Goal: Navigation & Orientation: Find specific page/section

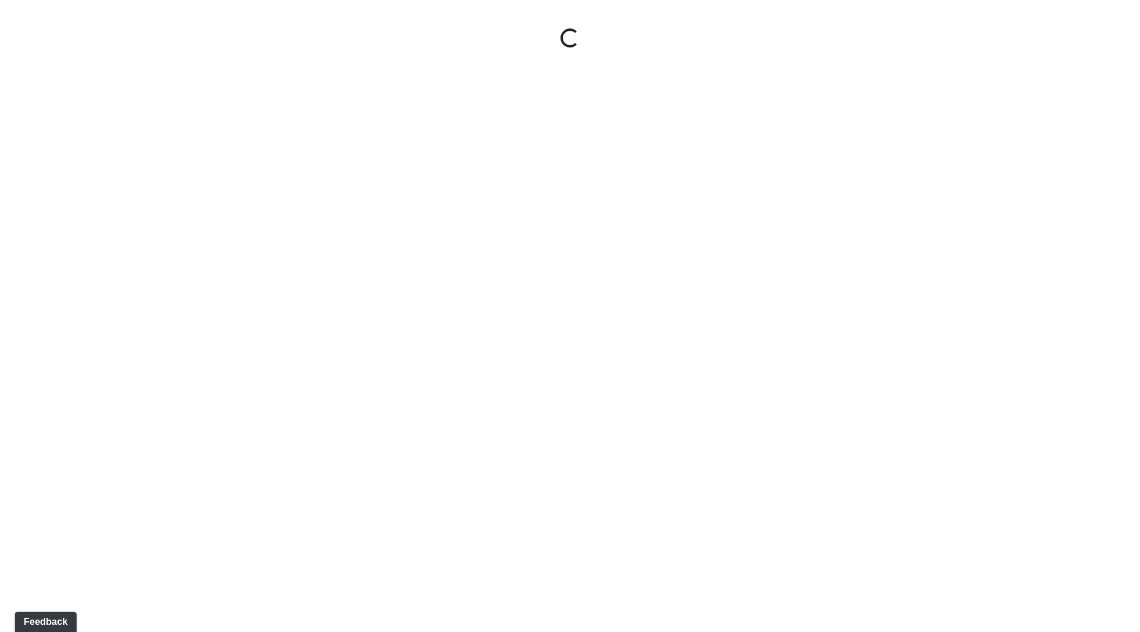
select select "ok5a3DN5DKaykbBBEtg6DG"
select select "wudMmRUKkNcJxyDemVtr2M"
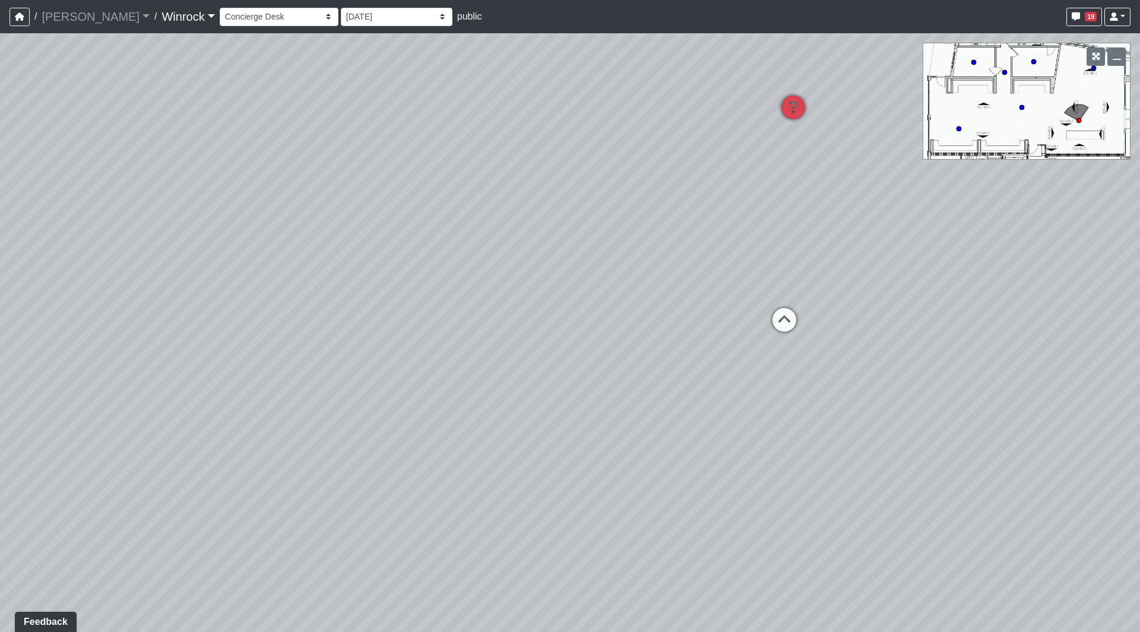
click at [162, 18] on link "Winrock" at bounding box center [188, 17] width 53 height 24
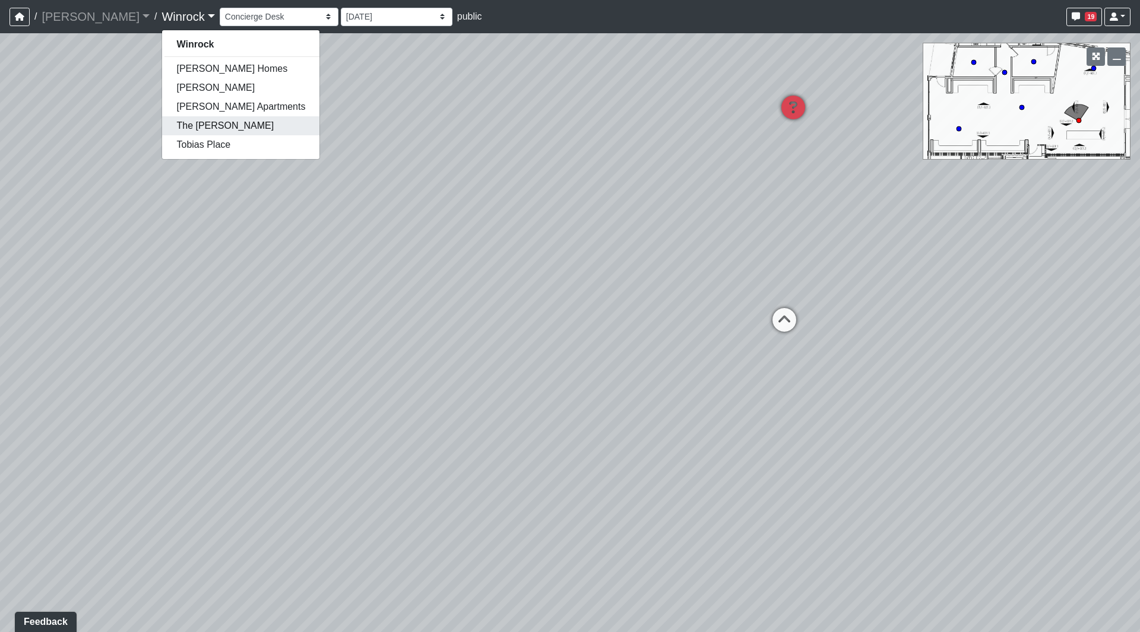
click at [162, 127] on link "The [PERSON_NAME]" at bounding box center [240, 125] width 157 height 19
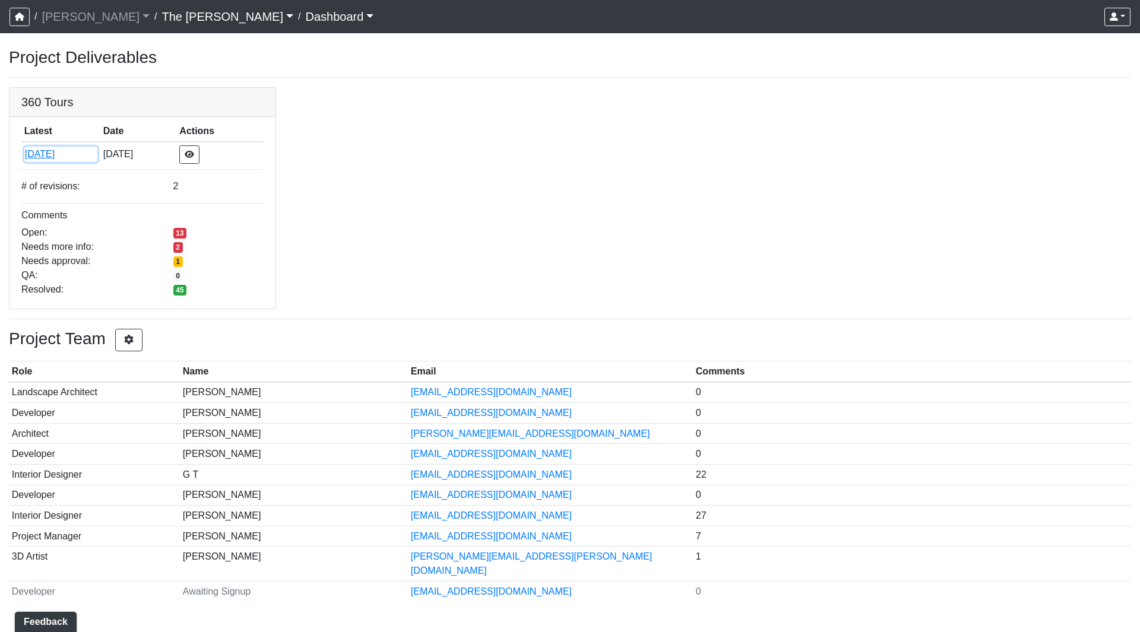
click at [58, 155] on button "[DATE]" at bounding box center [60, 154] width 73 height 15
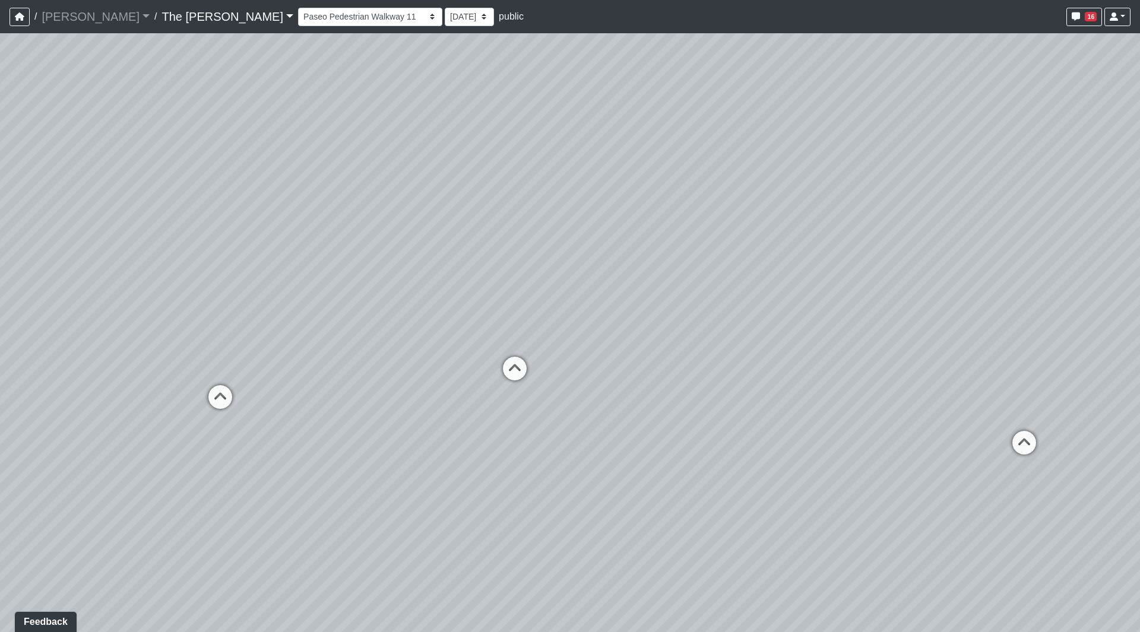
click at [512, 366] on icon at bounding box center [515, 375] width 36 height 36
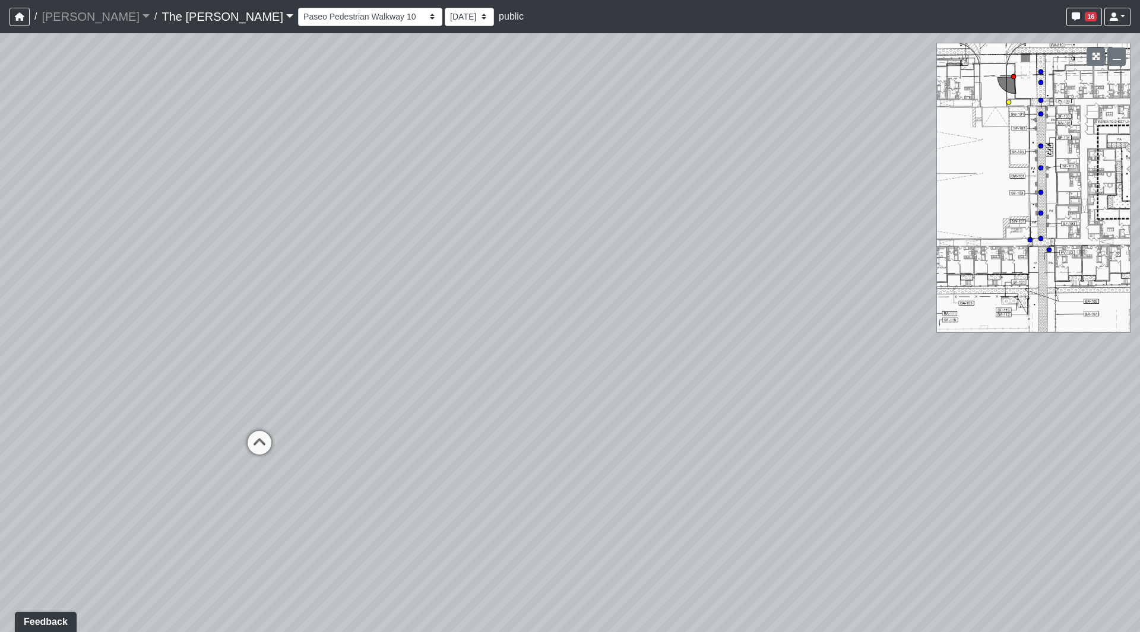
click at [242, 440] on icon at bounding box center [260, 449] width 36 height 36
click at [830, 274] on icon at bounding box center [835, 261] width 36 height 36
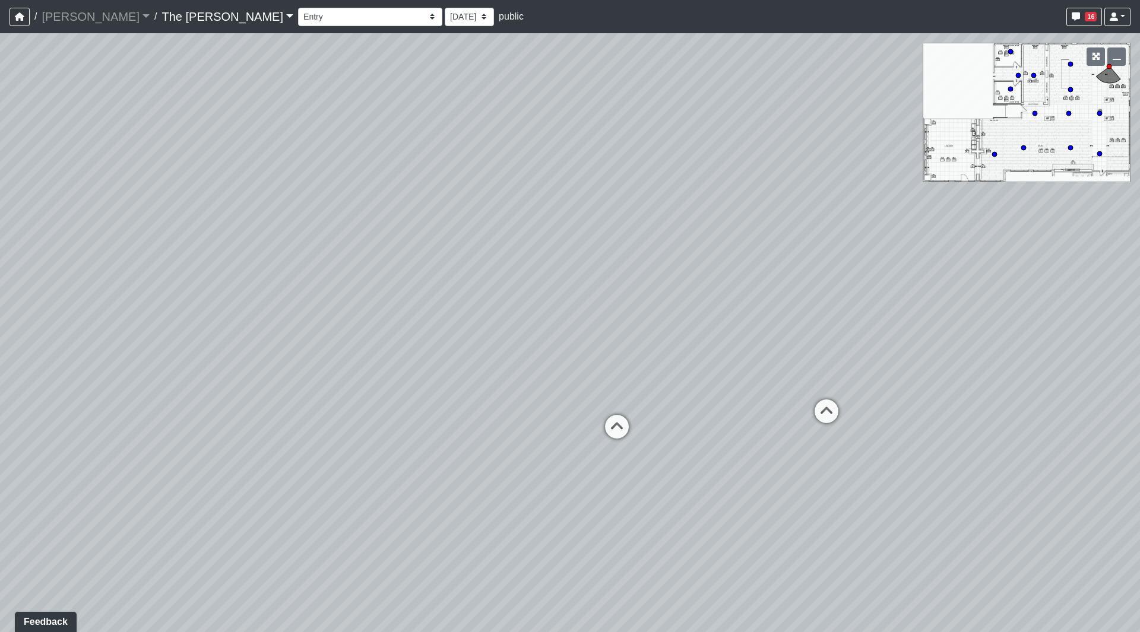
drag, startPoint x: 113, startPoint y: 365, endPoint x: 539, endPoint y: 328, distance: 426.7
click at [544, 327] on div "Loading... Paseo Pedestrian Walkway 9 Loading... Paseo Pedestrian Walkway 10 Lo…" at bounding box center [570, 332] width 1140 height 599
click at [653, 429] on icon at bounding box center [660, 441] width 36 height 36
drag, startPoint x: 91, startPoint y: 327, endPoint x: -74, endPoint y: 344, distance: 166.0
click at [0, 344] on html "/ [PERSON_NAME] [PERSON_NAME] Loading... / The [PERSON_NAME] The [PERSON_NAME] …" at bounding box center [570, 316] width 1140 height 632
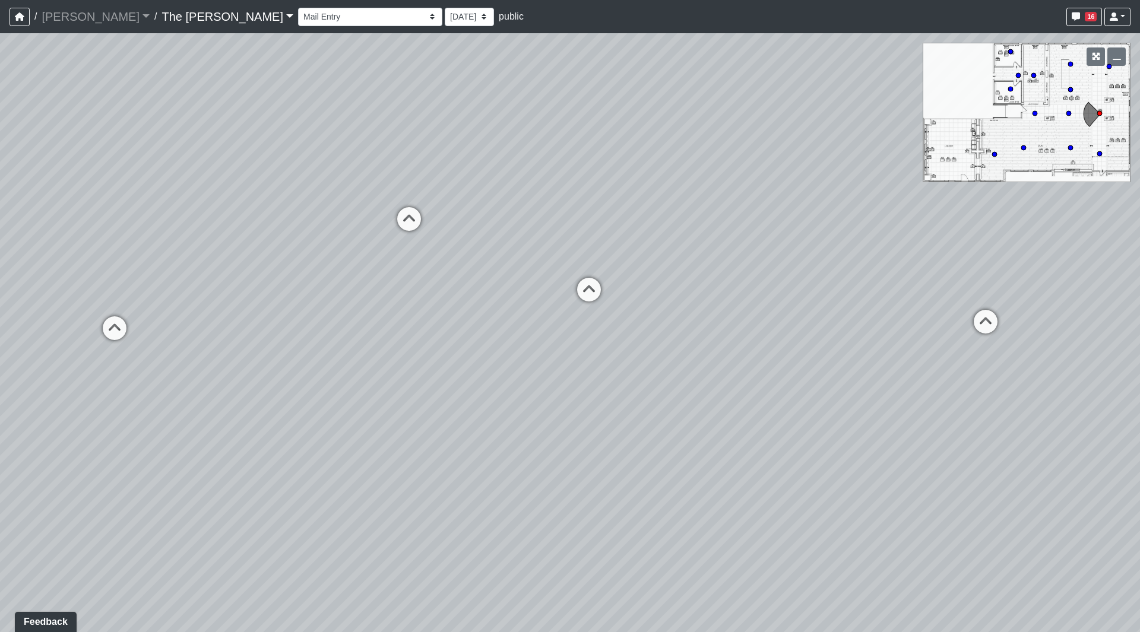
drag, startPoint x: 600, startPoint y: 365, endPoint x: -24, endPoint y: 207, distance: 643.6
click at [0, 207] on html "/ [PERSON_NAME] [PERSON_NAME] Loading... / The [PERSON_NAME] The [PERSON_NAME] …" at bounding box center [570, 316] width 1140 height 632
click at [753, 170] on icon at bounding box center [751, 181] width 36 height 36
click at [958, 277] on div "Loading... Paseo Pedestrian Walkway 9 Loading... Paseo Pedestrian Walkway 10 Lo…" at bounding box center [570, 332] width 1140 height 599
drag, startPoint x: 431, startPoint y: 259, endPoint x: 982, endPoint y: 315, distance: 553.8
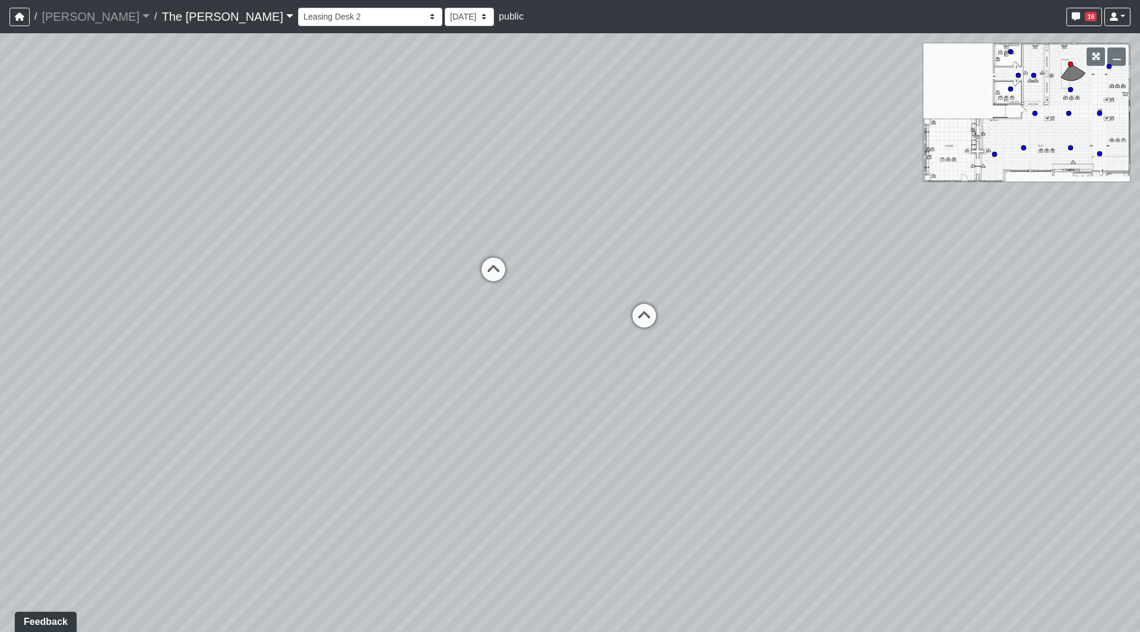
click at [995, 326] on div "Loading... Paseo Pedestrian Walkway 9 Loading... Paseo Pedestrian Walkway 10 Lo…" at bounding box center [570, 332] width 1140 height 599
drag, startPoint x: 1050, startPoint y: 471, endPoint x: 642, endPoint y: 375, distance: 419.1
click at [642, 375] on div "Loading... Paseo Pedestrian Walkway 9 Loading... Paseo Pedestrian Walkway 10 Lo…" at bounding box center [570, 332] width 1140 height 599
click at [617, 350] on icon at bounding box center [622, 359] width 36 height 36
drag, startPoint x: 942, startPoint y: 290, endPoint x: 128, endPoint y: 236, distance: 815.8
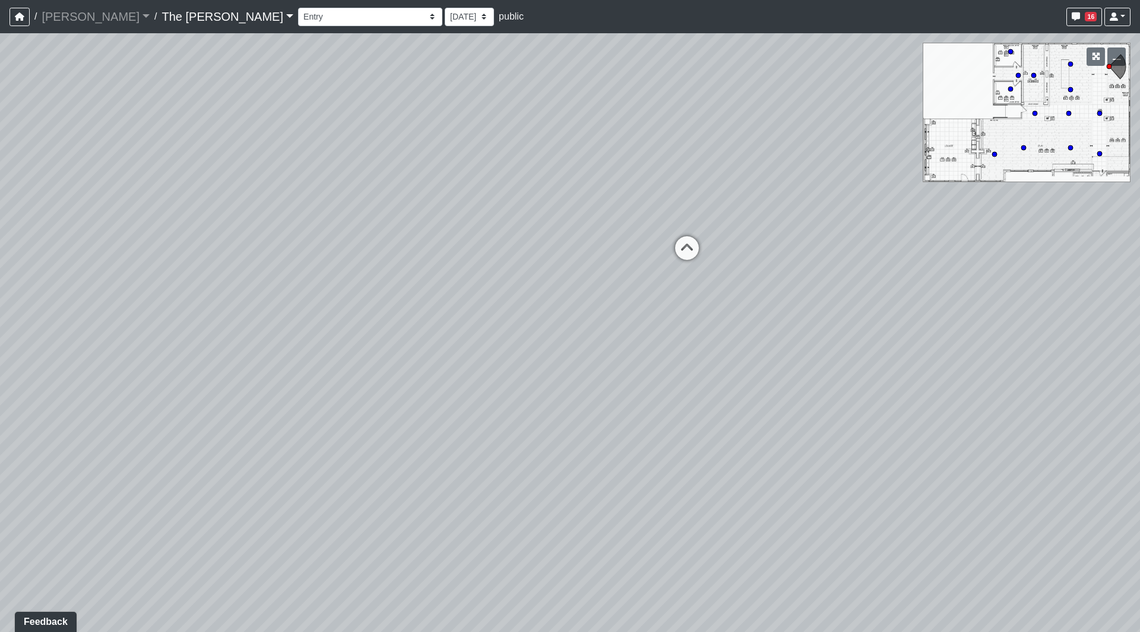
click at [137, 227] on div "Loading... Paseo Pedestrian Walkway 9 Loading... Paseo Pedestrian Walkway 10 Lo…" at bounding box center [570, 332] width 1140 height 599
drag, startPoint x: 690, startPoint y: 400, endPoint x: 729, endPoint y: 549, distance: 154.1
click at [729, 549] on div "Loading... Paseo Pedestrian Walkway 9 Loading... Paseo Pedestrian Walkway 10 Lo…" at bounding box center [570, 332] width 1140 height 599
drag, startPoint x: 760, startPoint y: 497, endPoint x: 758, endPoint y: 523, distance: 25.6
click at [758, 523] on div "Loading... Paseo Pedestrian Walkway 9 Loading... Paseo Pedestrian Walkway 10 Lo…" at bounding box center [570, 332] width 1140 height 599
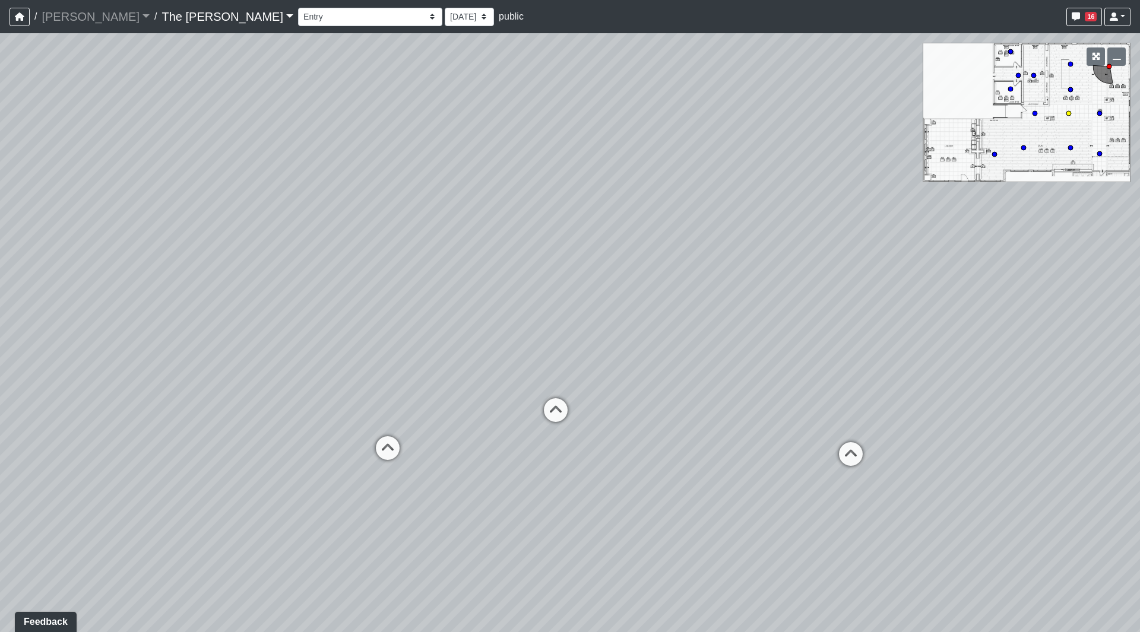
click at [546, 410] on icon at bounding box center [556, 416] width 36 height 36
click at [600, 428] on icon at bounding box center [602, 431] width 36 height 36
drag, startPoint x: 731, startPoint y: 433, endPoint x: 220, endPoint y: 400, distance: 512.3
click at [117, 410] on div "Loading... Paseo Pedestrian Walkway 9 Loading... Paseo Pedestrian Walkway 10 Lo…" at bounding box center [570, 332] width 1140 height 599
drag, startPoint x: 569, startPoint y: 378, endPoint x: 299, endPoint y: 333, distance: 274.0
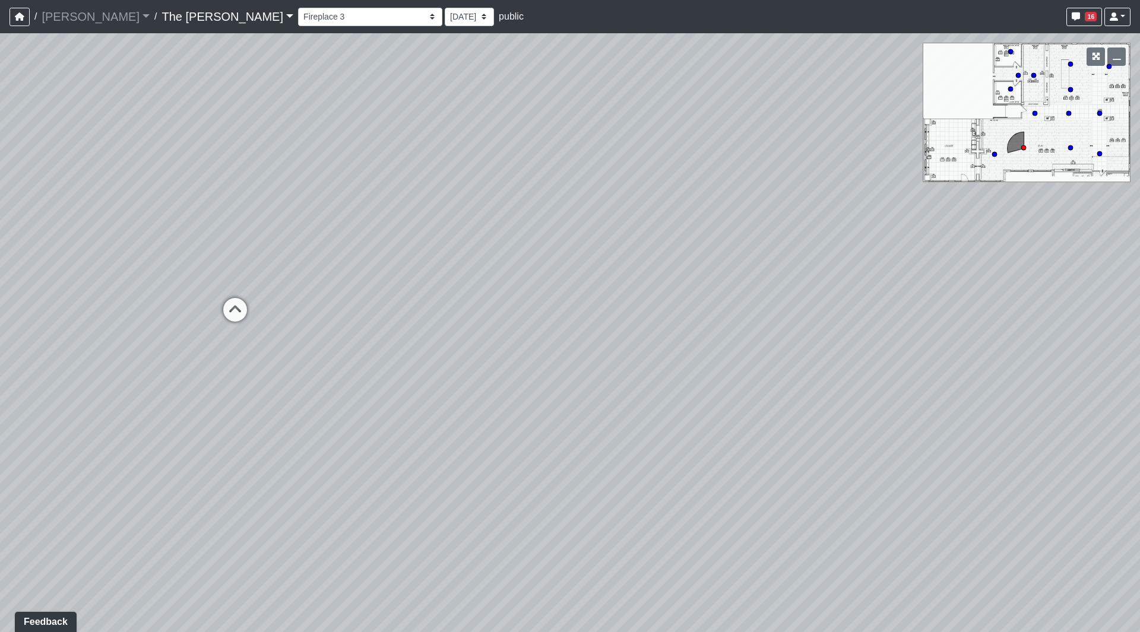
click at [7, 328] on div "Loading... Paseo Pedestrian Walkway 9 Loading... Paseo Pedestrian Walkway 10 Lo…" at bounding box center [570, 332] width 1140 height 599
drag, startPoint x: -84, startPoint y: 282, endPoint x: -94, endPoint y: 286, distance: 11.5
click at [0, 286] on html "/ [PERSON_NAME] [PERSON_NAME] Loading... / The [PERSON_NAME] The [PERSON_NAME] …" at bounding box center [570, 316] width 1140 height 632
drag, startPoint x: 155, startPoint y: 347, endPoint x: 197, endPoint y: 366, distance: 46.2
click at [126, 372] on div "Loading... Paseo Pedestrian Walkway 9 Loading... Paseo Pedestrian Walkway 10 Lo…" at bounding box center [570, 332] width 1140 height 599
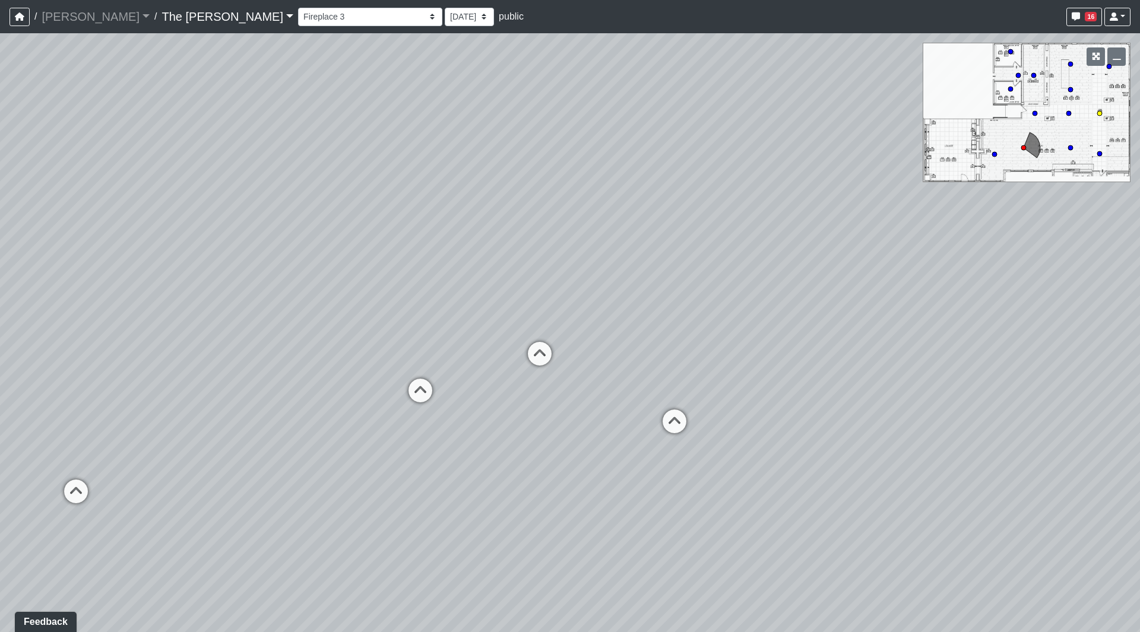
click at [542, 357] on icon at bounding box center [540, 360] width 36 height 36
drag, startPoint x: 254, startPoint y: 332, endPoint x: 480, endPoint y: 347, distance: 226.2
click at [578, 345] on div "Loading... Paseo Pedestrian Walkway 9 Loading... Paseo Pedestrian Walkway 10 Lo…" at bounding box center [570, 332] width 1140 height 599
click at [407, 423] on icon at bounding box center [403, 432] width 36 height 36
drag, startPoint x: 813, startPoint y: 354, endPoint x: 872, endPoint y: 349, distance: 59.0
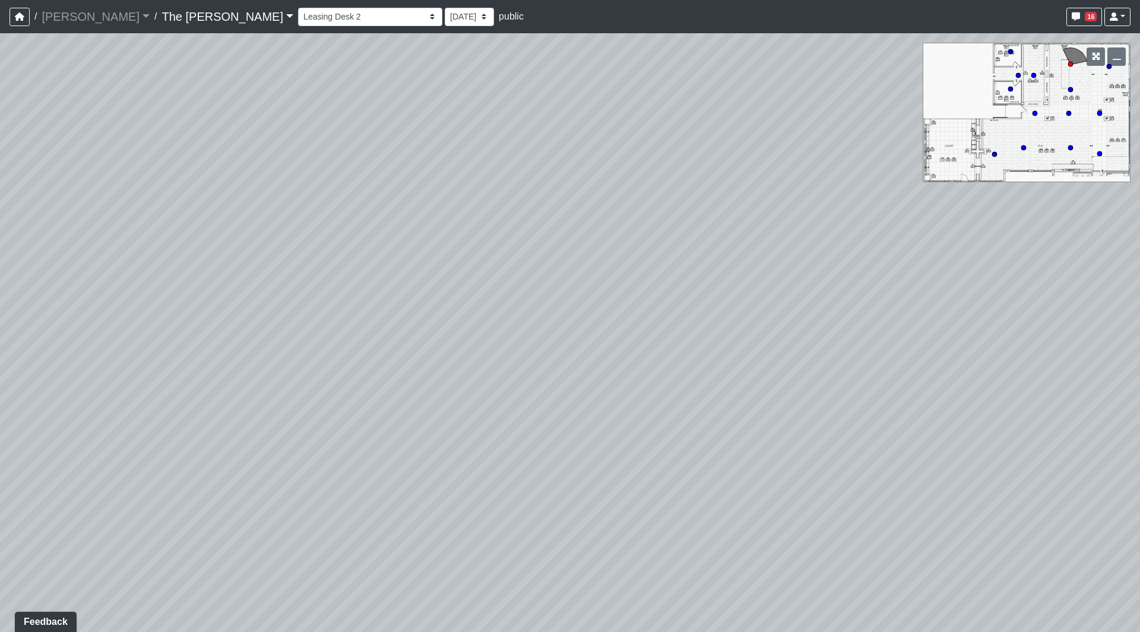
click at [849, 352] on div "Loading... Paseo Pedestrian Walkway 9 Loading... Paseo Pedestrian Walkway 10 Lo…" at bounding box center [570, 332] width 1140 height 599
drag, startPoint x: 373, startPoint y: 391, endPoint x: 679, endPoint y: 362, distance: 307.8
click at [708, 372] on div "Loading... Paseo Pedestrian Walkway 9 Loading... Paseo Pedestrian Walkway 10 Lo…" at bounding box center [570, 332] width 1140 height 599
drag, startPoint x: 200, startPoint y: 352, endPoint x: 706, endPoint y: 347, distance: 506.5
click at [698, 347] on div "Loading... Paseo Pedestrian Walkway 9 Loading... Paseo Pedestrian Walkway 10 Lo…" at bounding box center [570, 332] width 1140 height 599
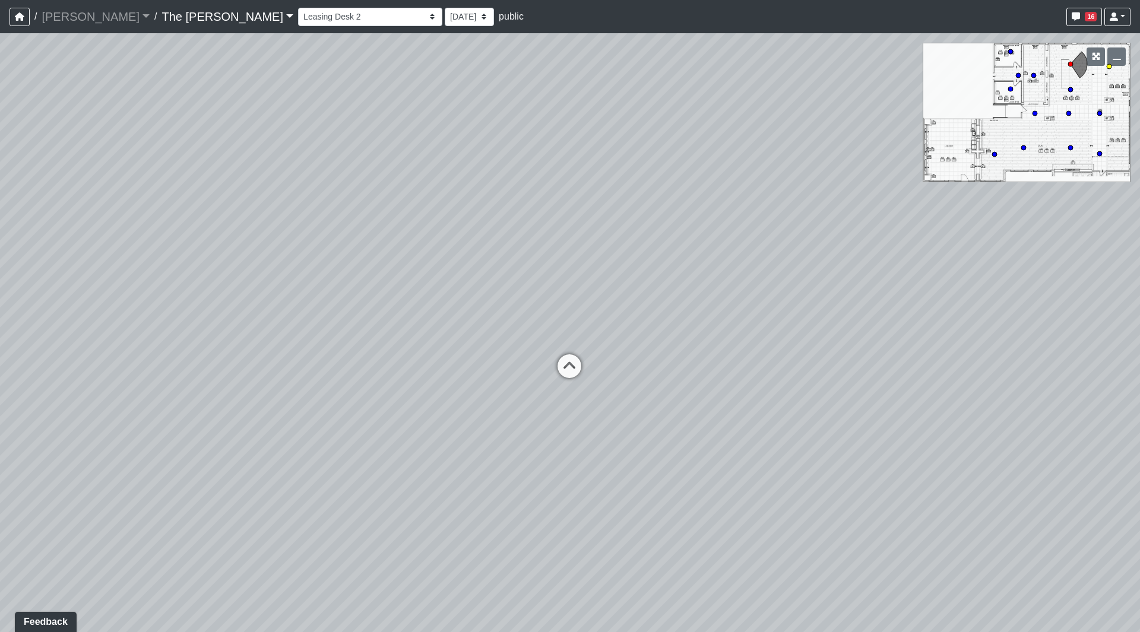
click at [575, 363] on icon at bounding box center [570, 372] width 36 height 36
drag, startPoint x: 692, startPoint y: 257, endPoint x: -36, endPoint y: 269, distance: 728.1
click at [0, 269] on html "/ [PERSON_NAME] [PERSON_NAME] Loading... / The [PERSON_NAME] The [PERSON_NAME] …" at bounding box center [570, 316] width 1140 height 632
drag, startPoint x: 518, startPoint y: 335, endPoint x: 159, endPoint y: 325, distance: 359.4
click at [141, 325] on div "Loading... Paseo Pedestrian Walkway 9 Loading... Paseo Pedestrian Walkway 10 Lo…" at bounding box center [570, 332] width 1140 height 599
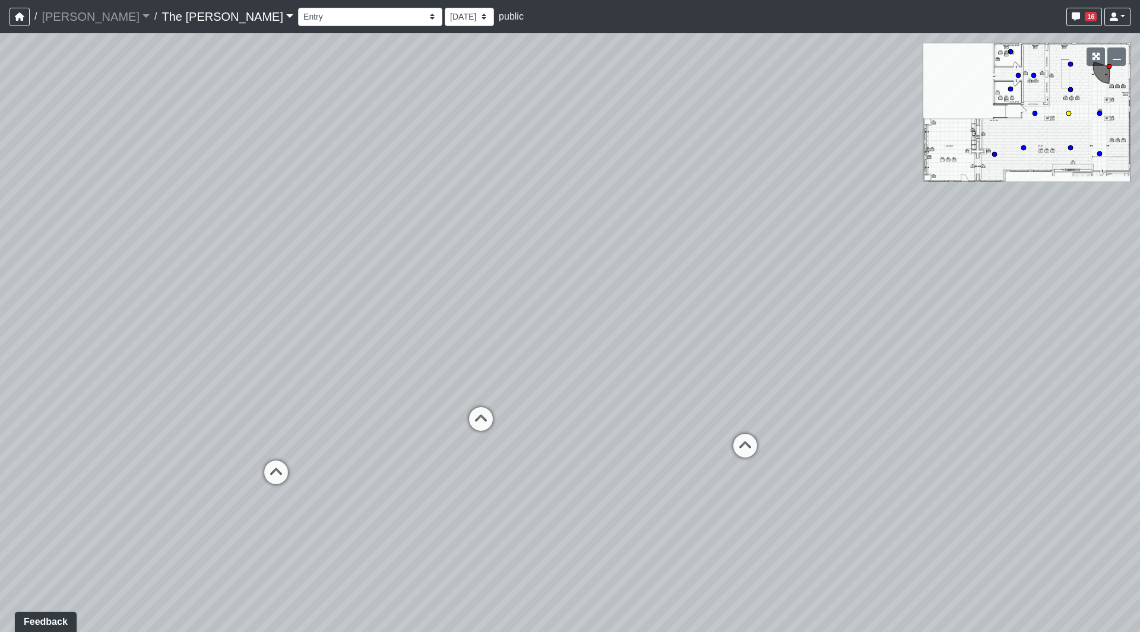
click at [476, 412] on icon at bounding box center [481, 425] width 36 height 36
click at [521, 427] on icon at bounding box center [530, 437] width 36 height 36
drag, startPoint x: 190, startPoint y: 416, endPoint x: 224, endPoint y: 408, distance: 35.3
click at [166, 409] on div "Loading... Paseo Pedestrian Walkway 9 Loading... Paseo Pedestrian Walkway 10 Lo…" at bounding box center [570, 332] width 1140 height 599
click at [714, 352] on icon at bounding box center [719, 352] width 36 height 36
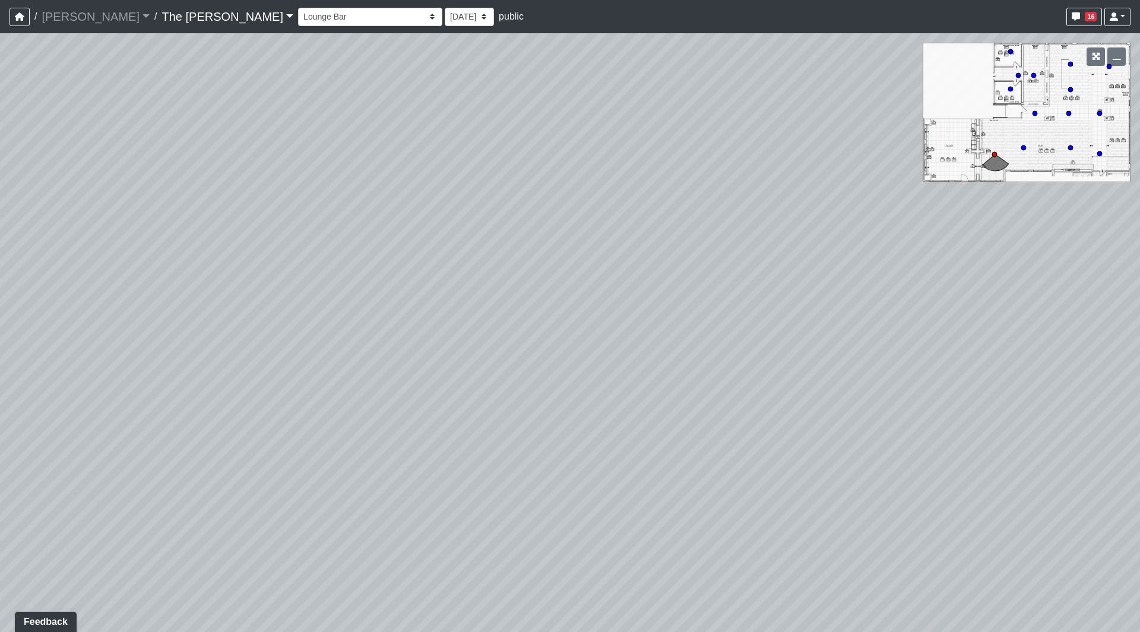
drag, startPoint x: 406, startPoint y: 355, endPoint x: 766, endPoint y: 425, distance: 366.5
click at [793, 426] on div "Loading... Paseo Pedestrian Walkway 9 Loading... Paseo Pedestrian Walkway 10 Lo…" at bounding box center [570, 332] width 1140 height 599
drag, startPoint x: 555, startPoint y: 428, endPoint x: 765, endPoint y: 420, distance: 210.3
click at [765, 420] on div "Loading... Paseo Pedestrian Walkway 9 Loading... Paseo Pedestrian Walkway 10 Lo…" at bounding box center [570, 332] width 1140 height 599
drag, startPoint x: 732, startPoint y: 418, endPoint x: 973, endPoint y: 416, distance: 241.1
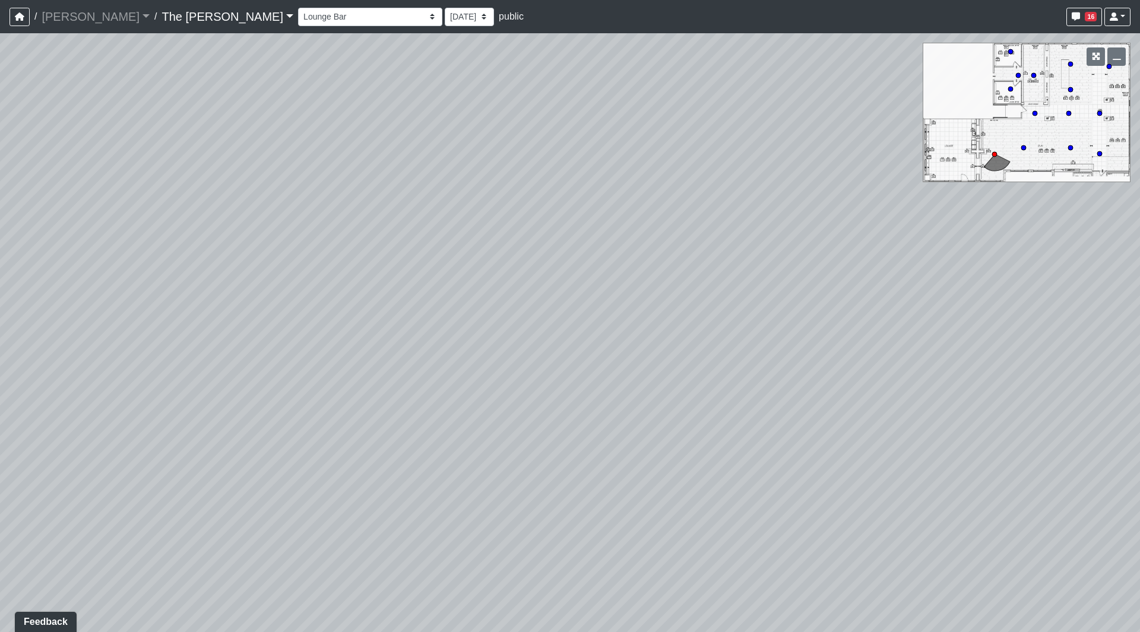
click at [973, 416] on div "Loading... Paseo Pedestrian Walkway 9 Loading... Paseo Pedestrian Walkway 10 Lo…" at bounding box center [570, 332] width 1140 height 599
drag, startPoint x: 356, startPoint y: 381, endPoint x: 509, endPoint y: 331, distance: 161.5
click at [509, 331] on div "Loading... Paseo Pedestrian Walkway 9 Loading... Paseo Pedestrian Walkway 10 Lo…" at bounding box center [570, 332] width 1140 height 599
click at [325, 413] on icon at bounding box center [334, 419] width 36 height 36
drag, startPoint x: 711, startPoint y: 432, endPoint x: -304, endPoint y: 289, distance: 1025.4
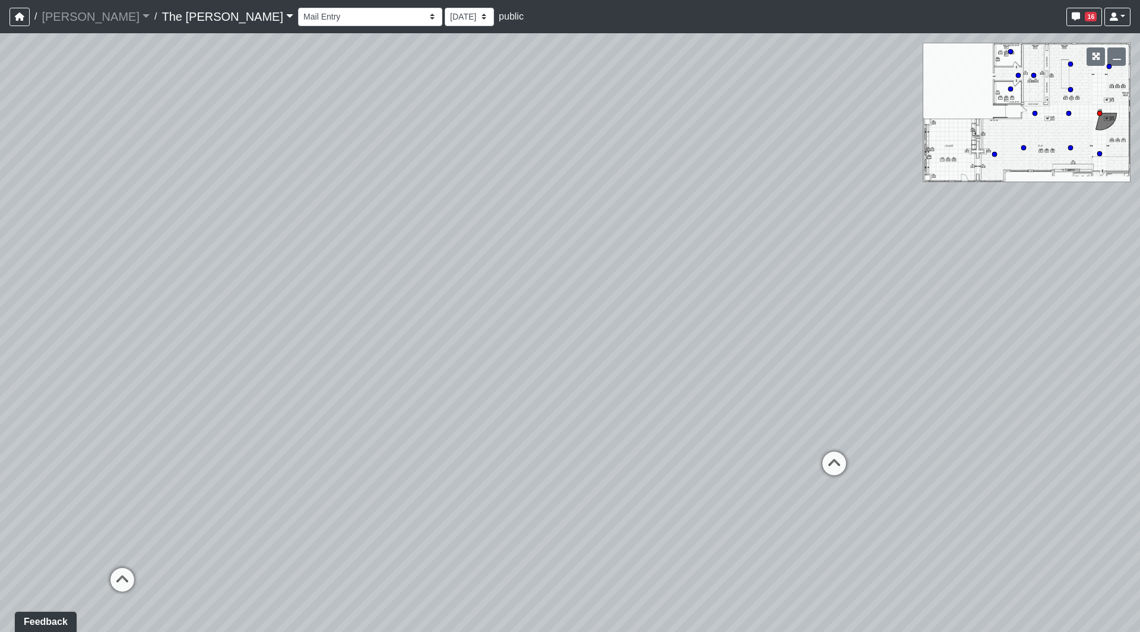
click at [0, 289] on html "/ [PERSON_NAME] [PERSON_NAME] Loading... / The [PERSON_NAME] The [PERSON_NAME] …" at bounding box center [570, 316] width 1140 height 632
drag, startPoint x: 181, startPoint y: 241, endPoint x: -244, endPoint y: 185, distance: 428.9
click at [0, 185] on html "/ [PERSON_NAME] [PERSON_NAME] Loading... / The [PERSON_NAME] The [PERSON_NAME] …" at bounding box center [570, 316] width 1140 height 632
drag, startPoint x: 580, startPoint y: 304, endPoint x: 87, endPoint y: 240, distance: 497.6
click at [31, 251] on div "Loading... Paseo Pedestrian Walkway 9 Loading... Paseo Pedestrian Walkway 10 Lo…" at bounding box center [570, 332] width 1140 height 599
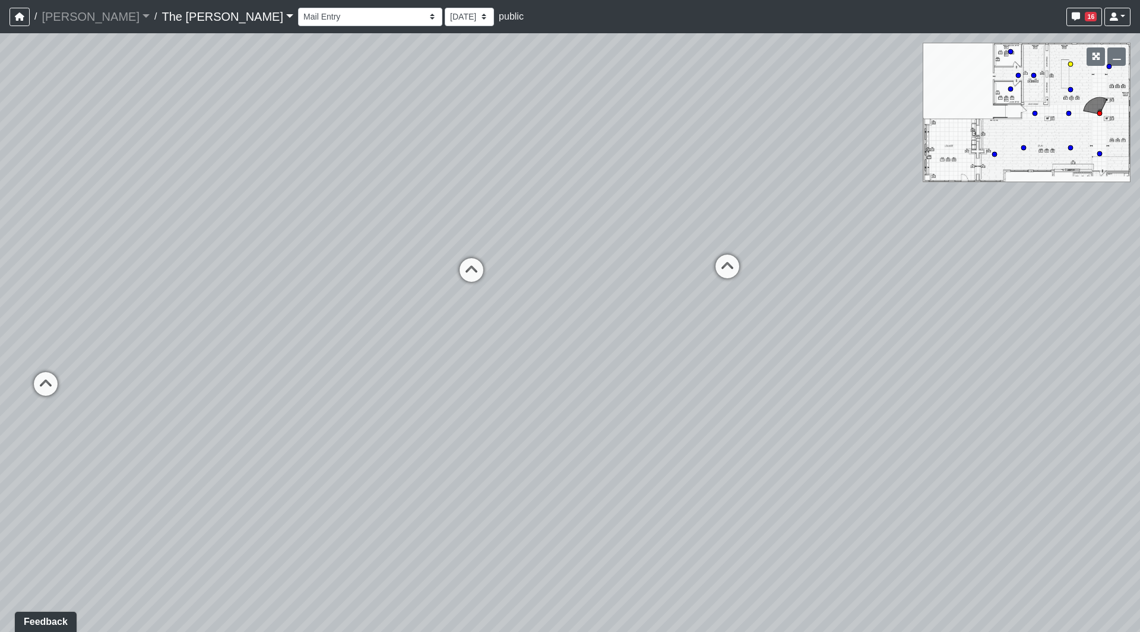
click at [731, 270] on icon at bounding box center [728, 273] width 36 height 36
drag, startPoint x: 759, startPoint y: 258, endPoint x: 35, endPoint y: 185, distance: 727.5
click at [35, 185] on div "Loading... Paseo Pedestrian Walkway 9 Loading... Paseo Pedestrian Walkway 10 Lo…" at bounding box center [570, 332] width 1140 height 599
click at [449, 203] on icon at bounding box center [455, 206] width 36 height 36
select select "2Nc7sr1zEMszU1PxrdwkkY"
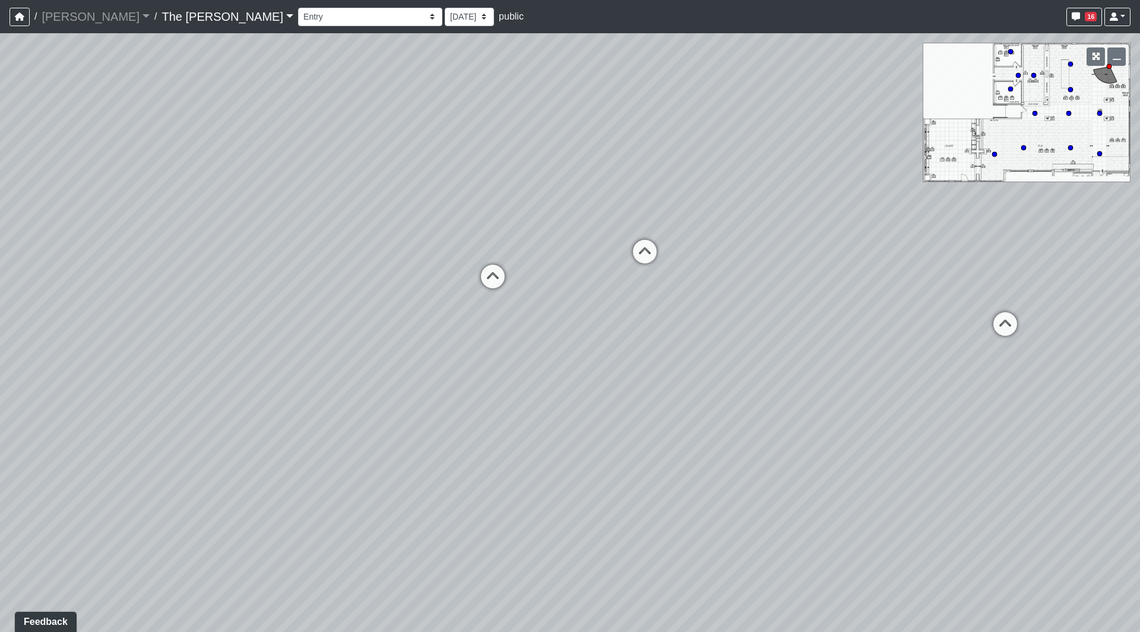
drag, startPoint x: 517, startPoint y: 200, endPoint x: 81, endPoint y: 286, distance: 444.8
click at [0, 292] on html "/ [PERSON_NAME] [PERSON_NAME] Loading... / The [PERSON_NAME] The [PERSON_NAME] …" at bounding box center [570, 316] width 1140 height 632
drag, startPoint x: 740, startPoint y: 419, endPoint x: 439, endPoint y: 507, distance: 313.8
click at [439, 507] on div "Loading... Paseo Pedestrian Walkway 9 Loading... Paseo Pedestrian Walkway 10 Lo…" at bounding box center [570, 332] width 1140 height 599
click at [657, 425] on div "Loading... Paseo Pedestrian Walkway 9 Loading... Paseo Pedestrian Walkway 10 Lo…" at bounding box center [570, 332] width 1140 height 599
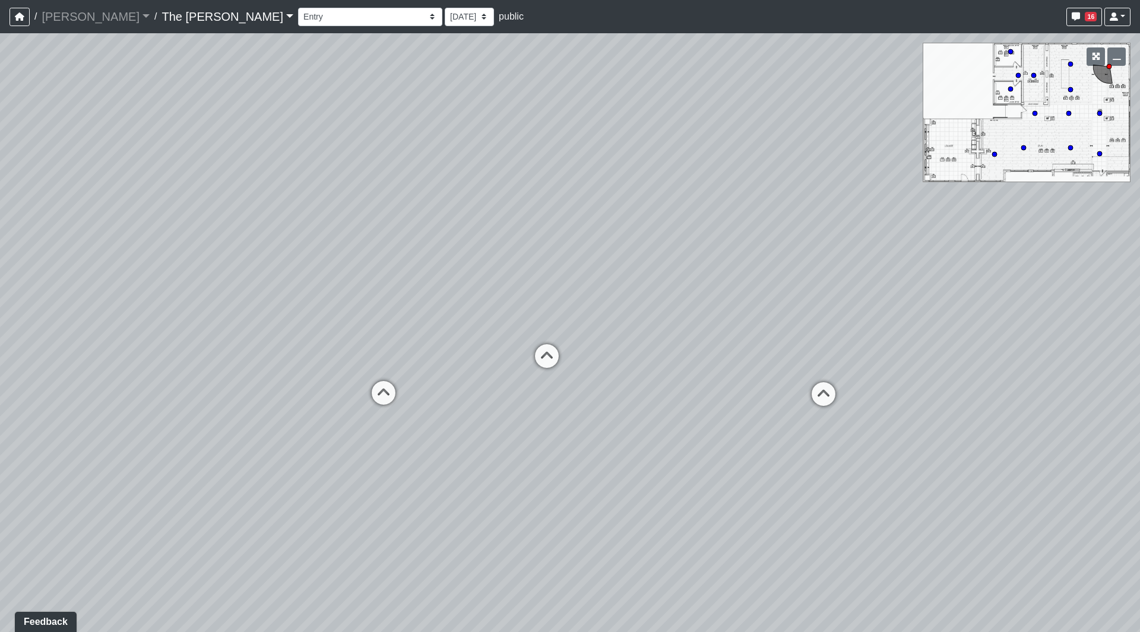
drag, startPoint x: 656, startPoint y: 401, endPoint x: 708, endPoint y: 418, distance: 55.6
click at [708, 418] on div "Loading... Paseo Pedestrian Walkway 9 Loading... Paseo Pedestrian Walkway 10 Lo…" at bounding box center [570, 332] width 1140 height 599
